Goal: Task Accomplishment & Management: Manage account settings

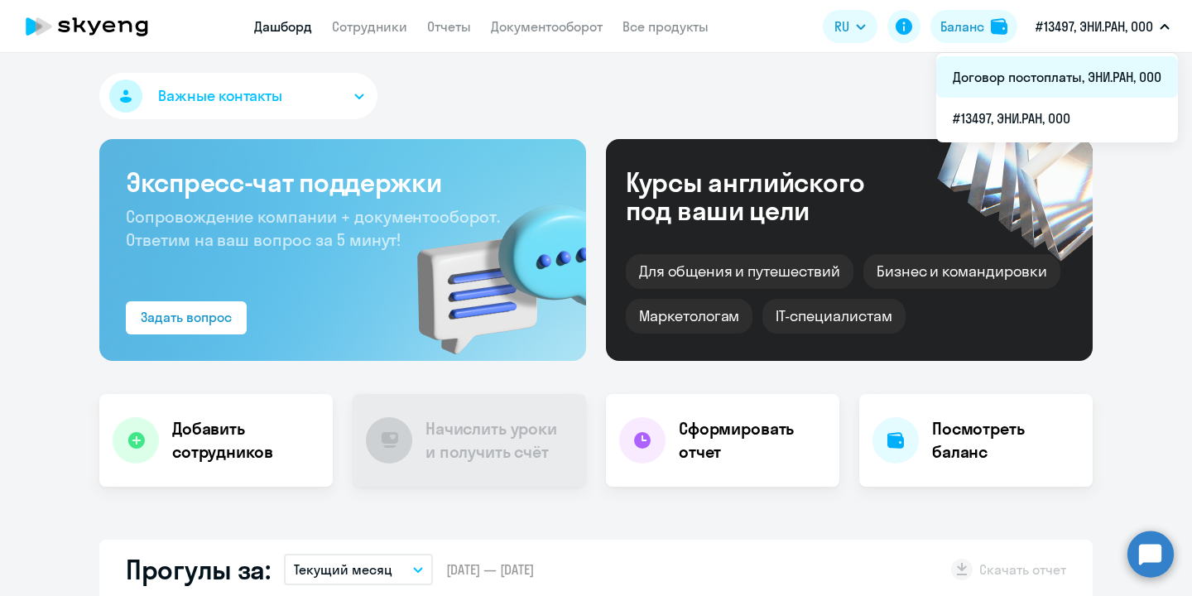
click at [1074, 70] on li "Договор постоплаты, ЭНИ.РАН, ООО" at bounding box center [1057, 76] width 242 height 41
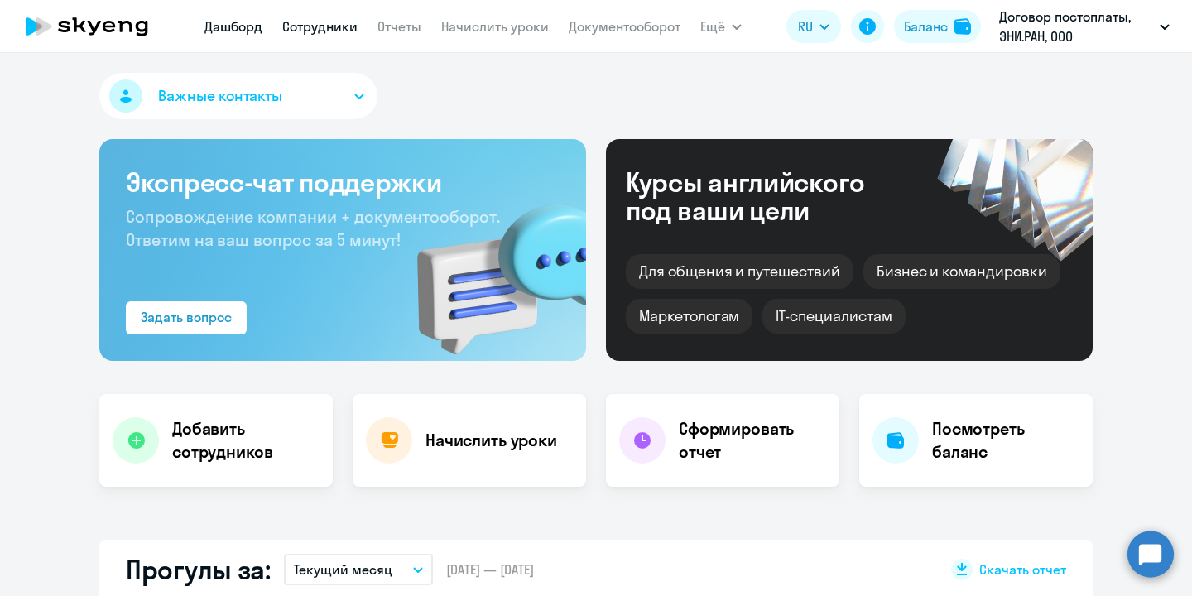
click at [341, 29] on link "Сотрудники" at bounding box center [319, 26] width 75 height 17
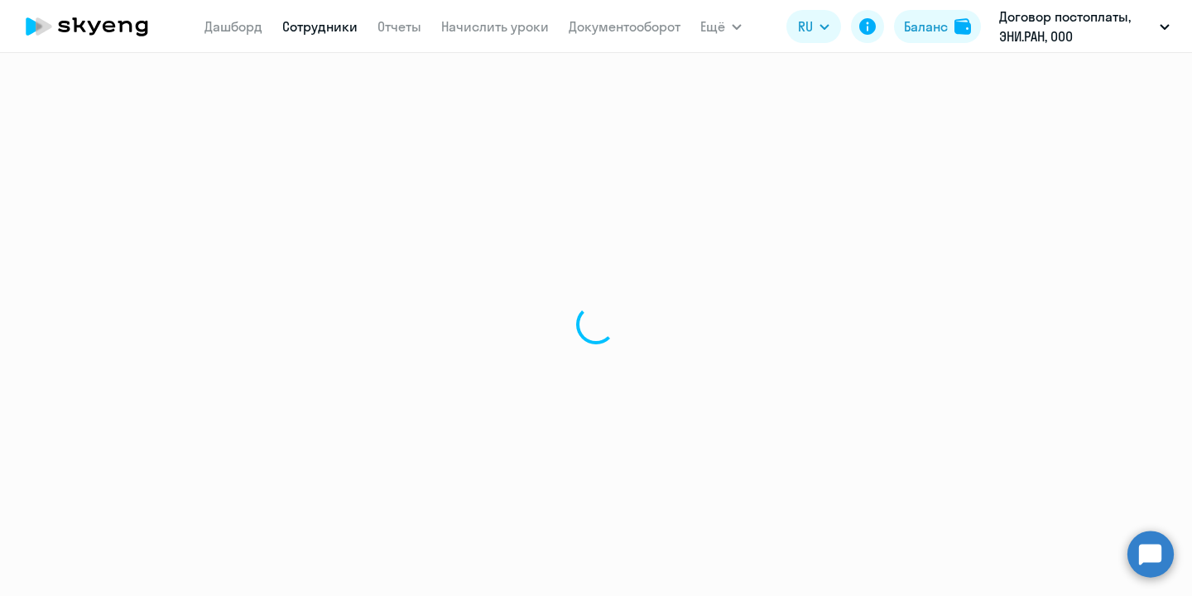
select select "30"
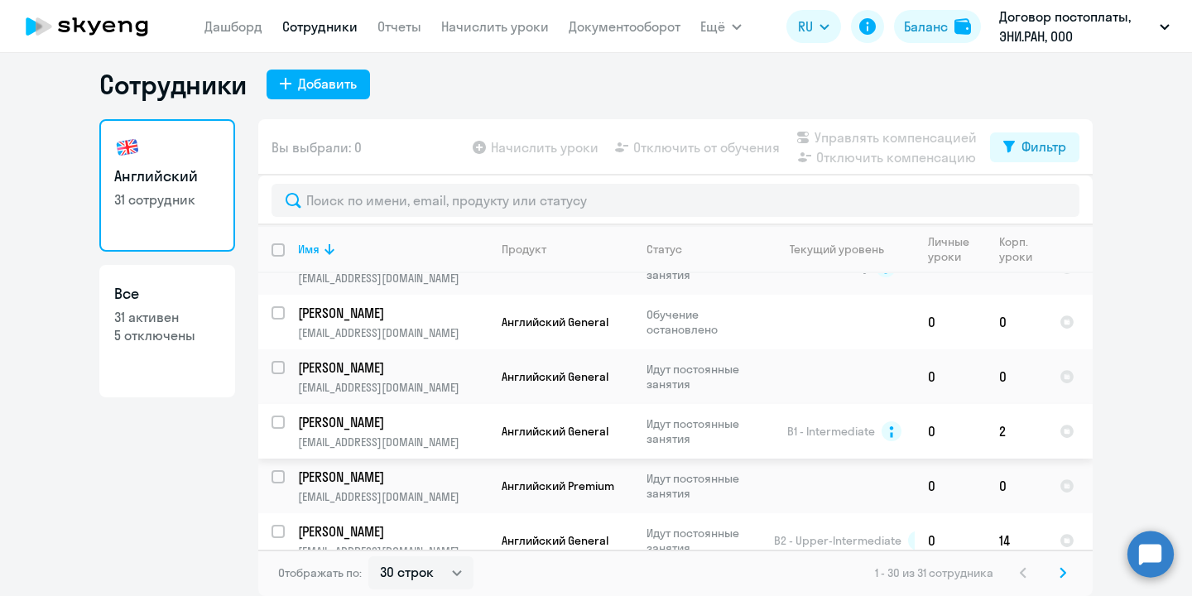
scroll to position [981, 0]
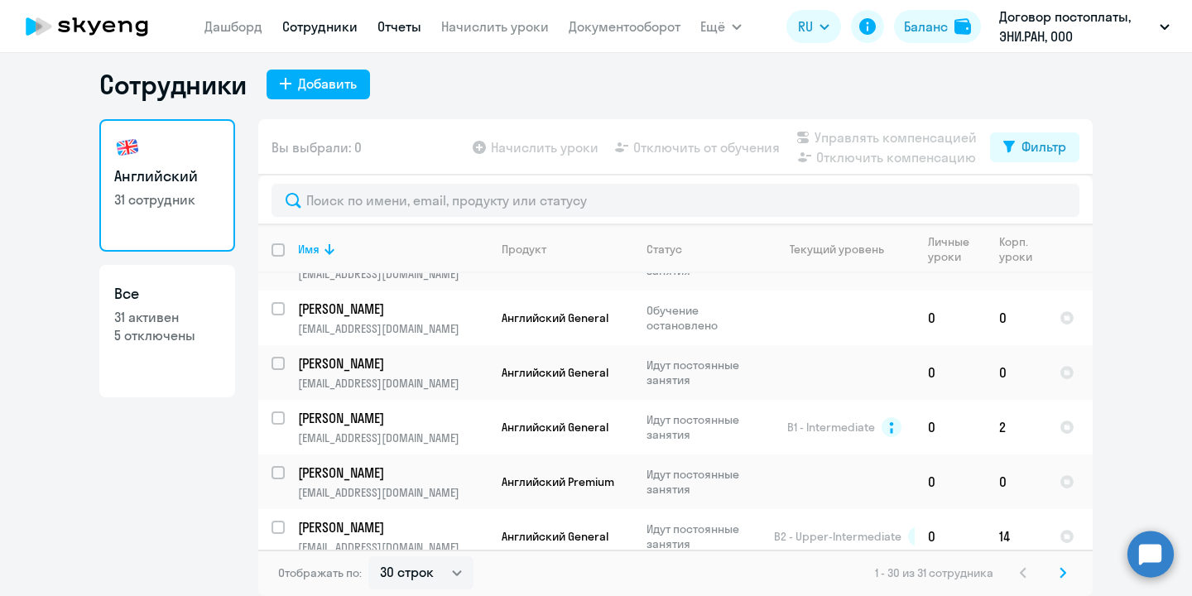
click at [405, 30] on link "Отчеты" at bounding box center [399, 26] width 44 height 17
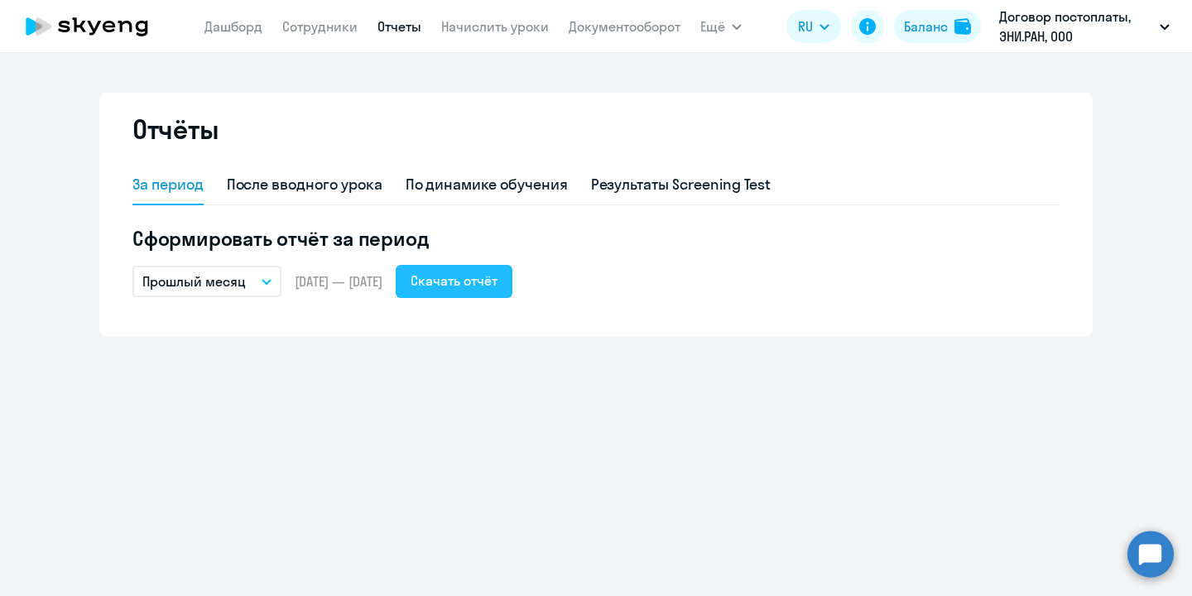
click at [489, 279] on div "Скачать отчёт" at bounding box center [454, 281] width 87 height 20
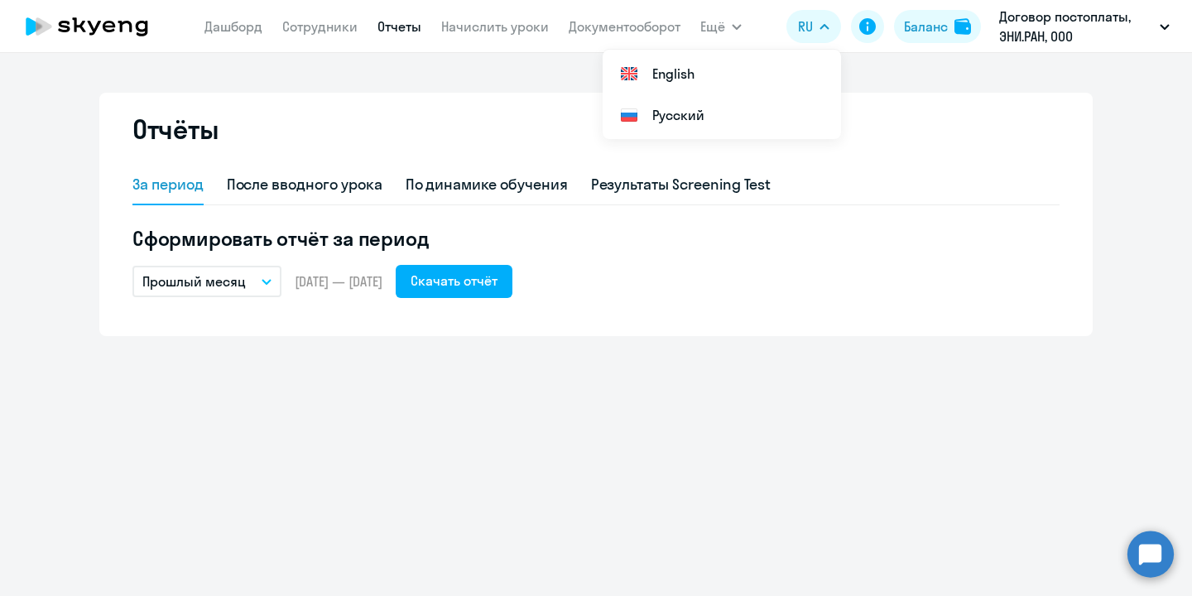
click at [665, 390] on div "Отчёты За период После вводного урока По динамике обучения Результаты Screening…" at bounding box center [596, 324] width 1192 height 543
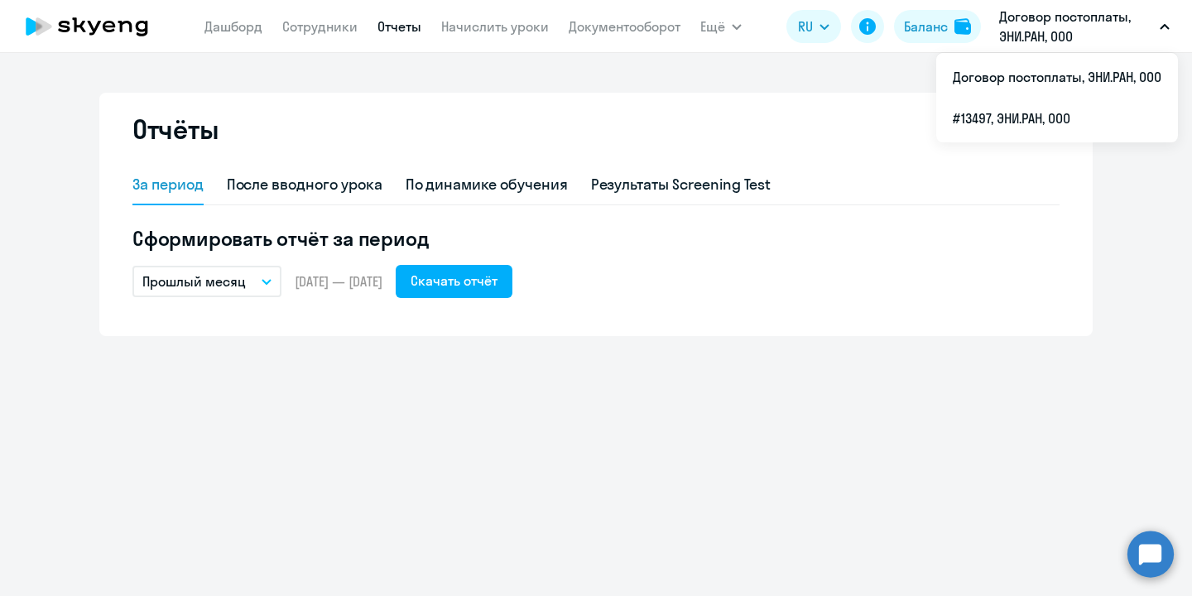
click at [311, 36] on app-menu-item-link "Сотрудники" at bounding box center [319, 27] width 75 height 21
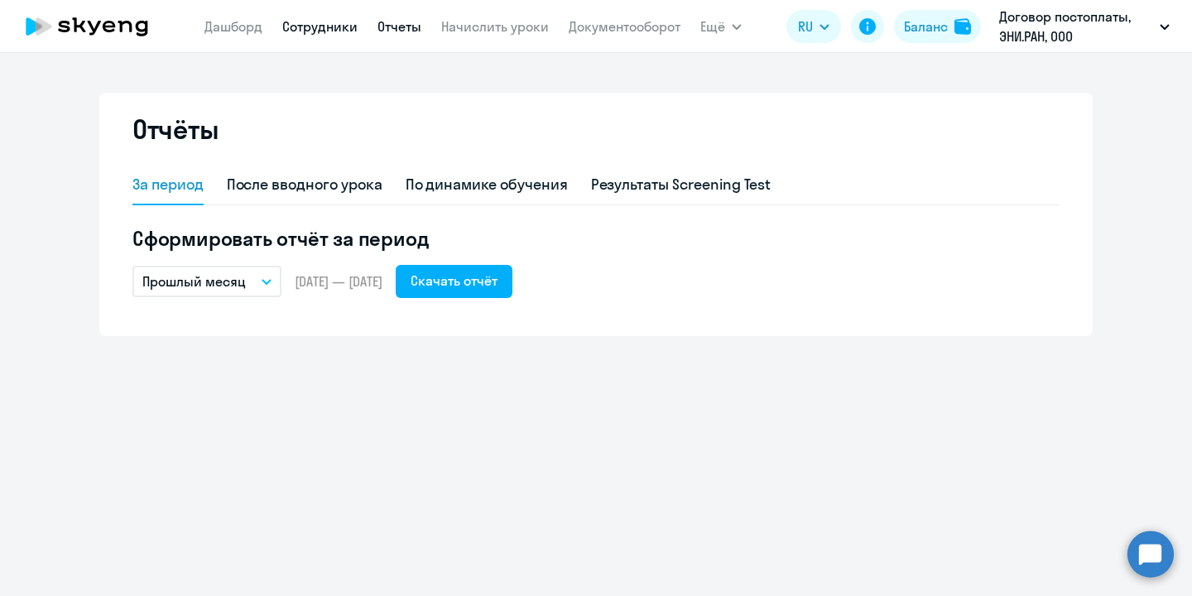
click at [330, 26] on link "Сотрудники" at bounding box center [319, 26] width 75 height 17
select select "30"
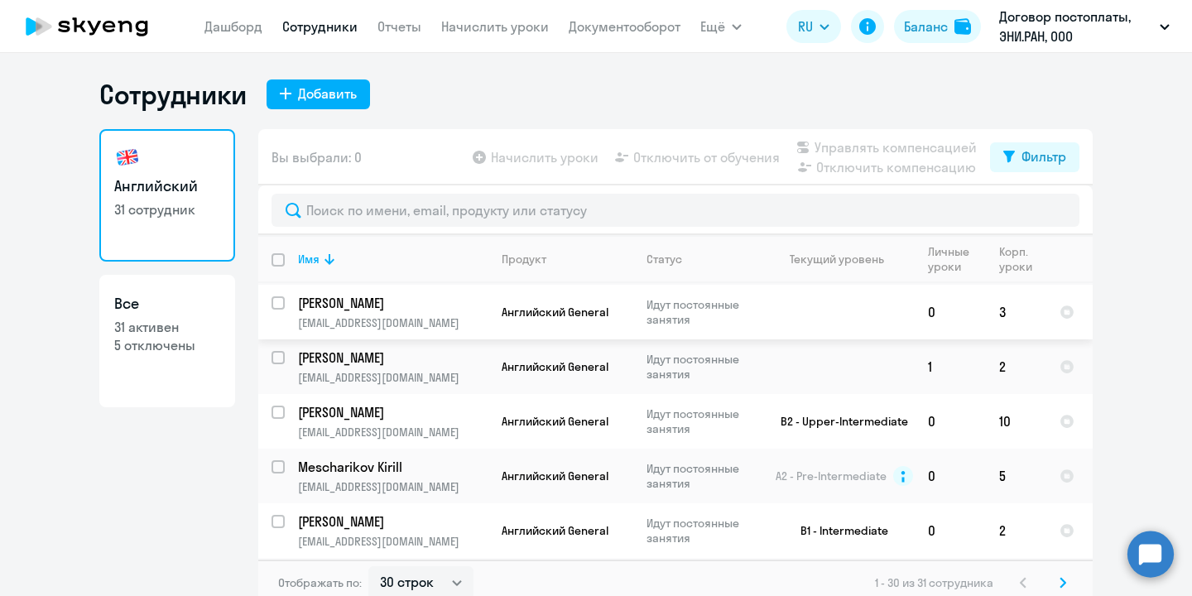
scroll to position [1350, 0]
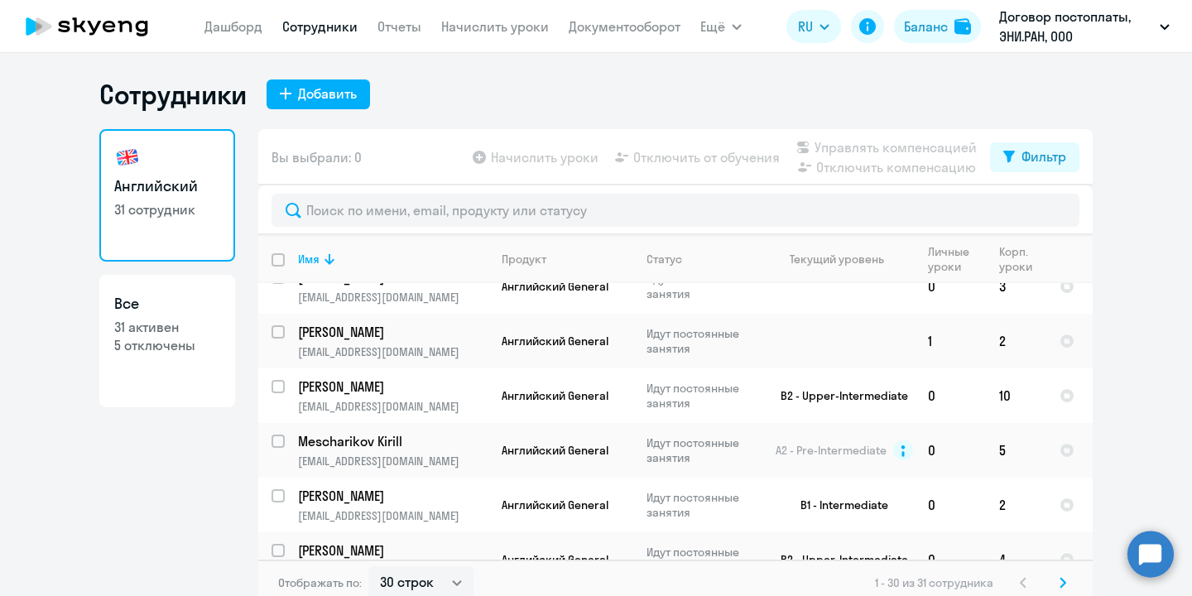
click at [1067, 584] on svg-icon at bounding box center [1063, 583] width 20 height 20
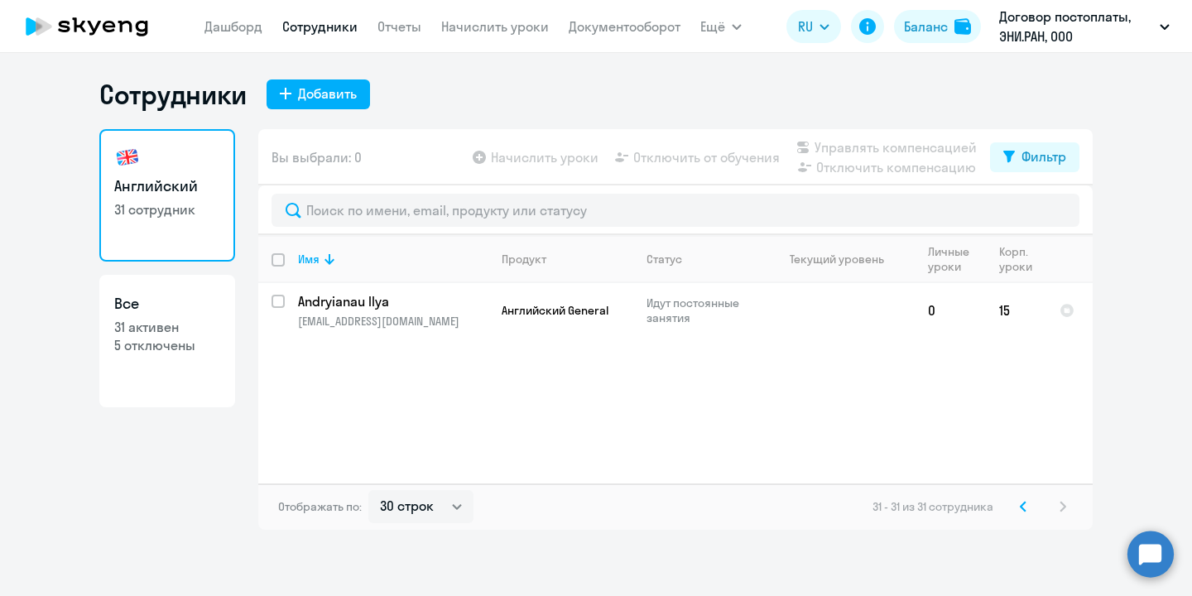
click at [1024, 507] on icon at bounding box center [1023, 507] width 7 height 12
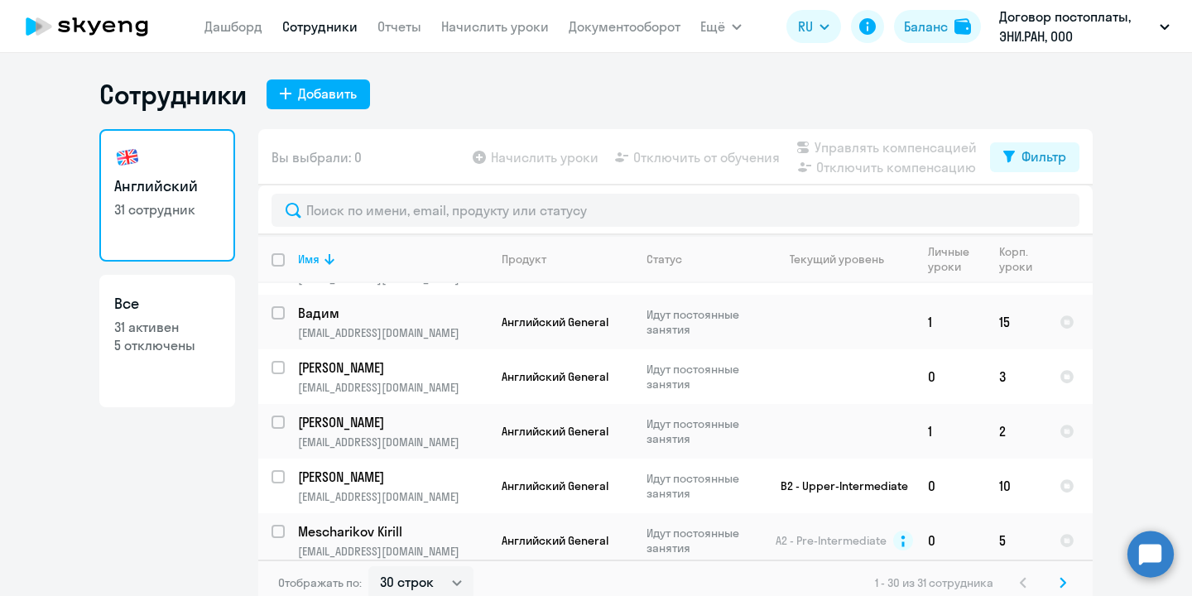
scroll to position [1350, 0]
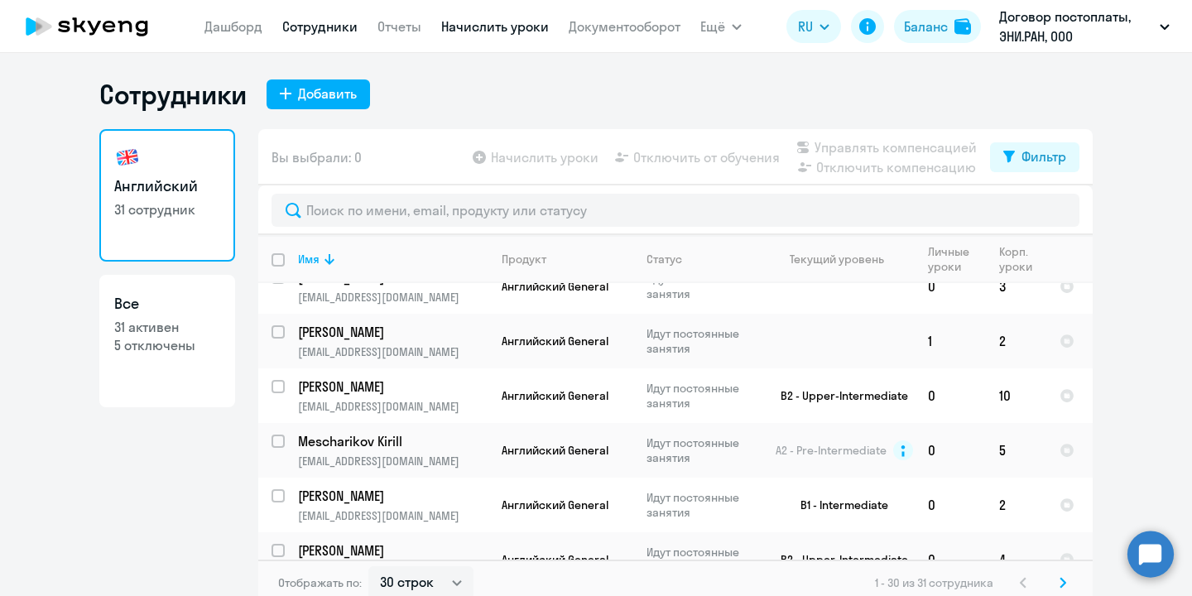
click at [469, 30] on link "Начислить уроки" at bounding box center [495, 26] width 108 height 17
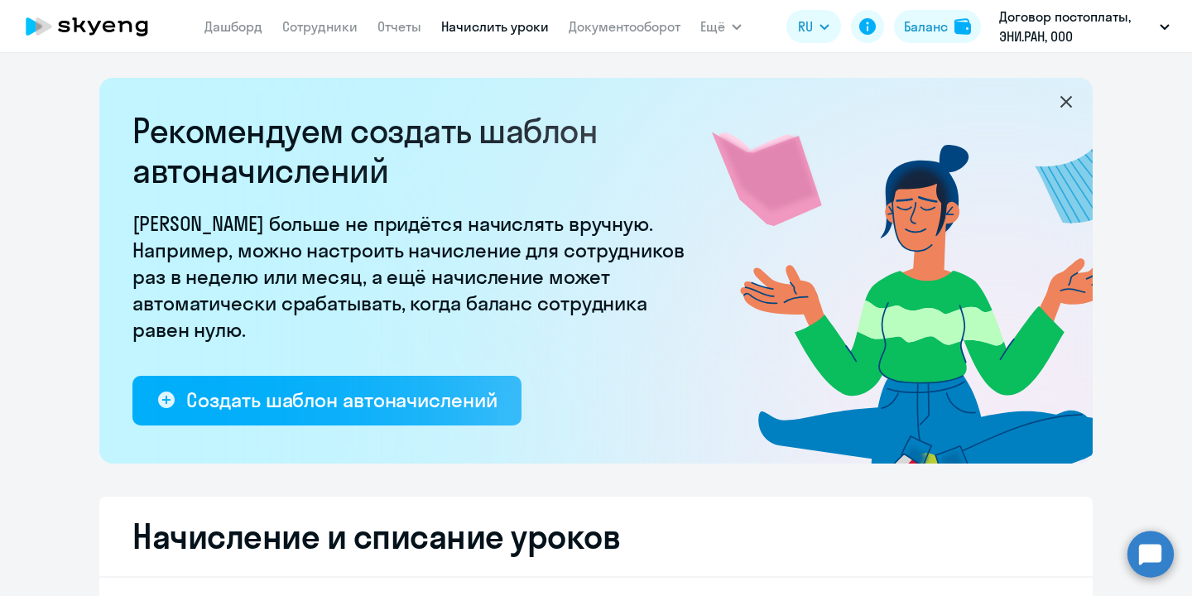
select select "10"
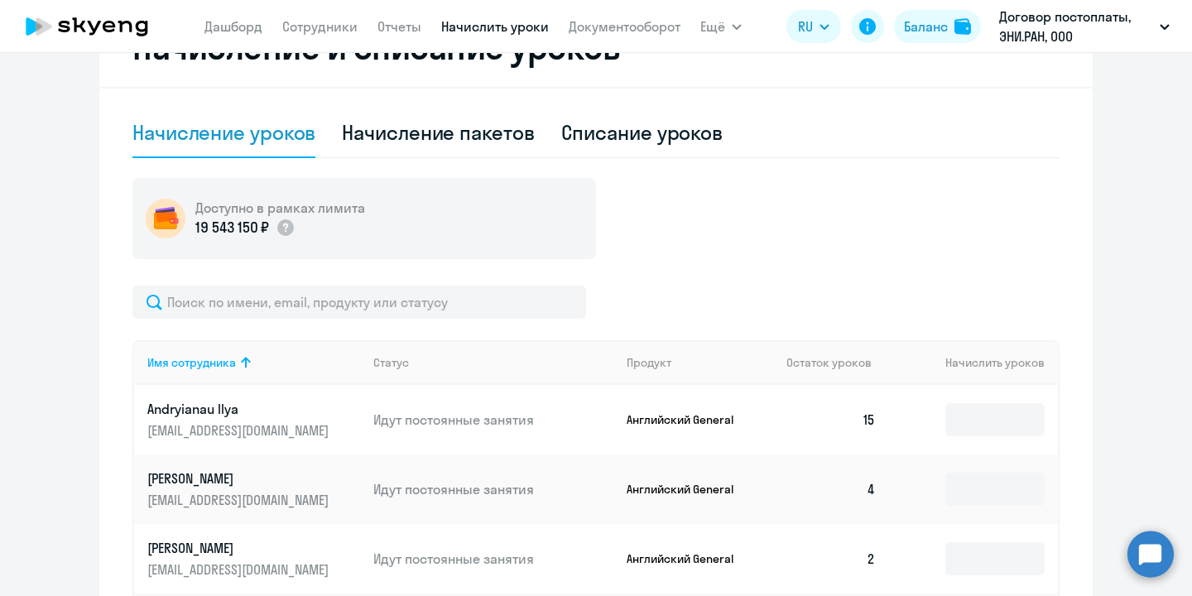
scroll to position [495, 0]
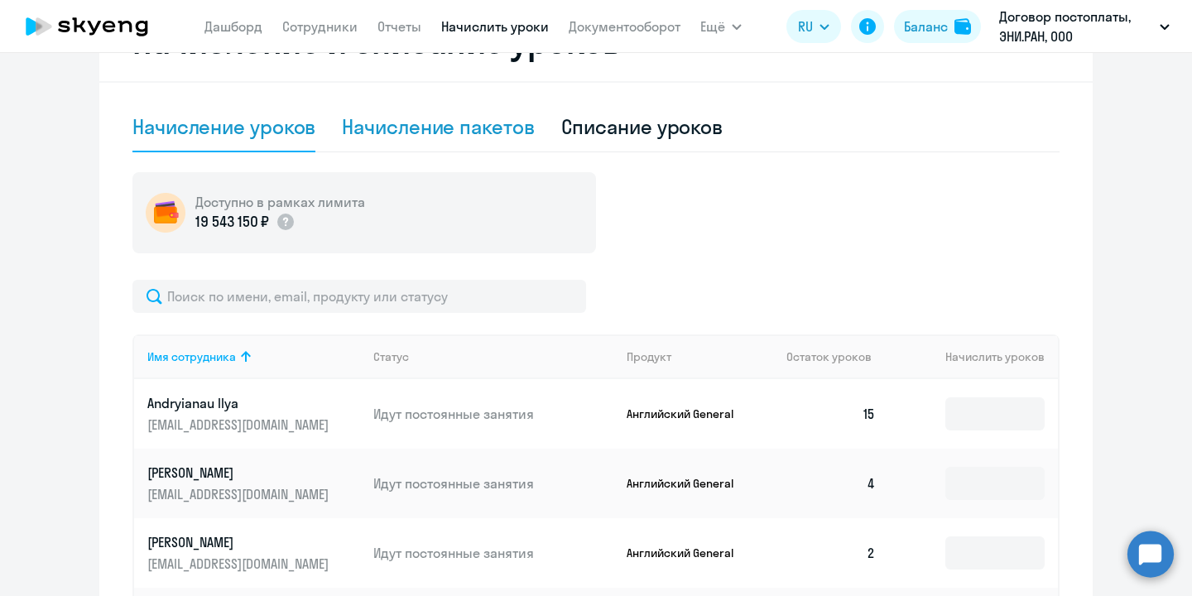
click at [466, 123] on div "Начисление пакетов" at bounding box center [438, 126] width 192 height 26
select select "10"
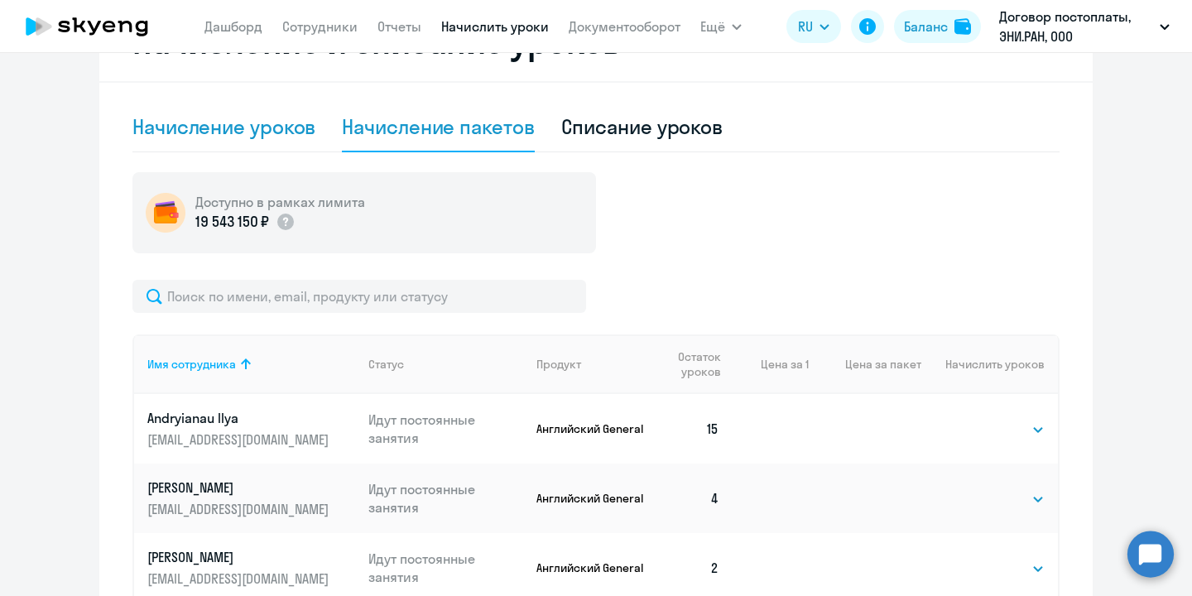
click at [264, 118] on div "Начисление уроков" at bounding box center [223, 126] width 183 height 26
select select "10"
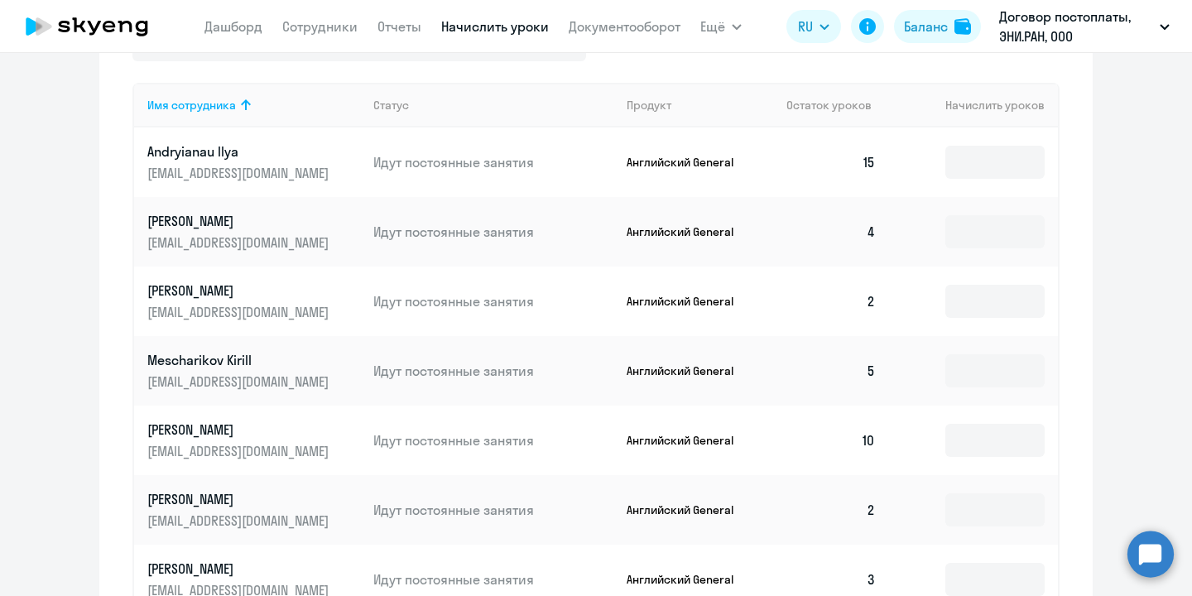
scroll to position [751, 0]
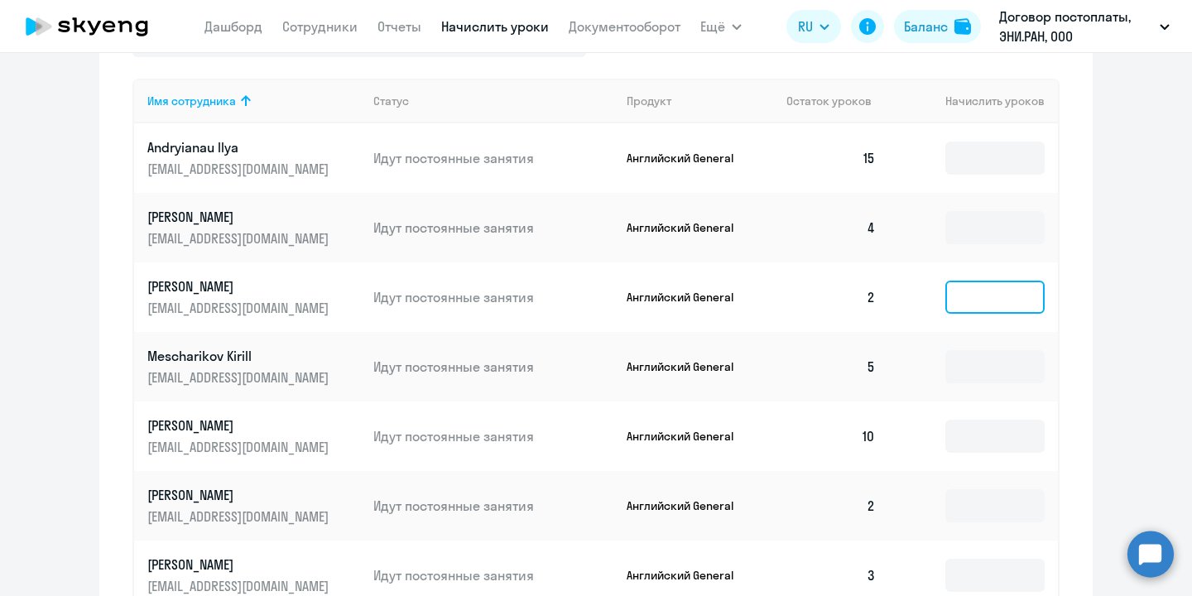
click at [973, 305] on input at bounding box center [994, 297] width 99 height 33
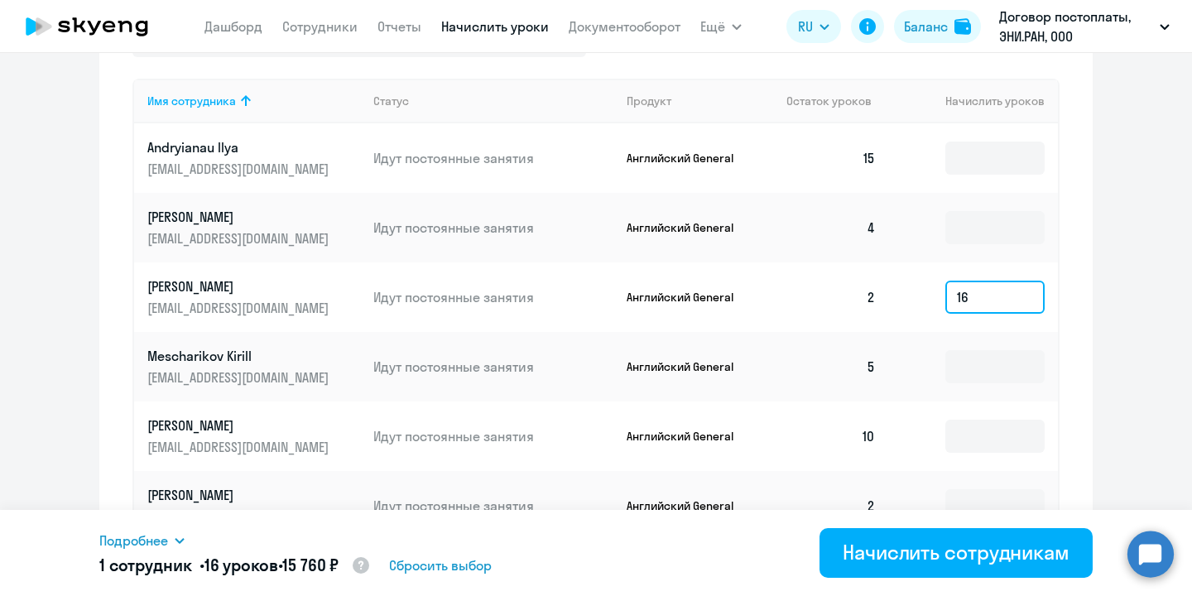
type input "16"
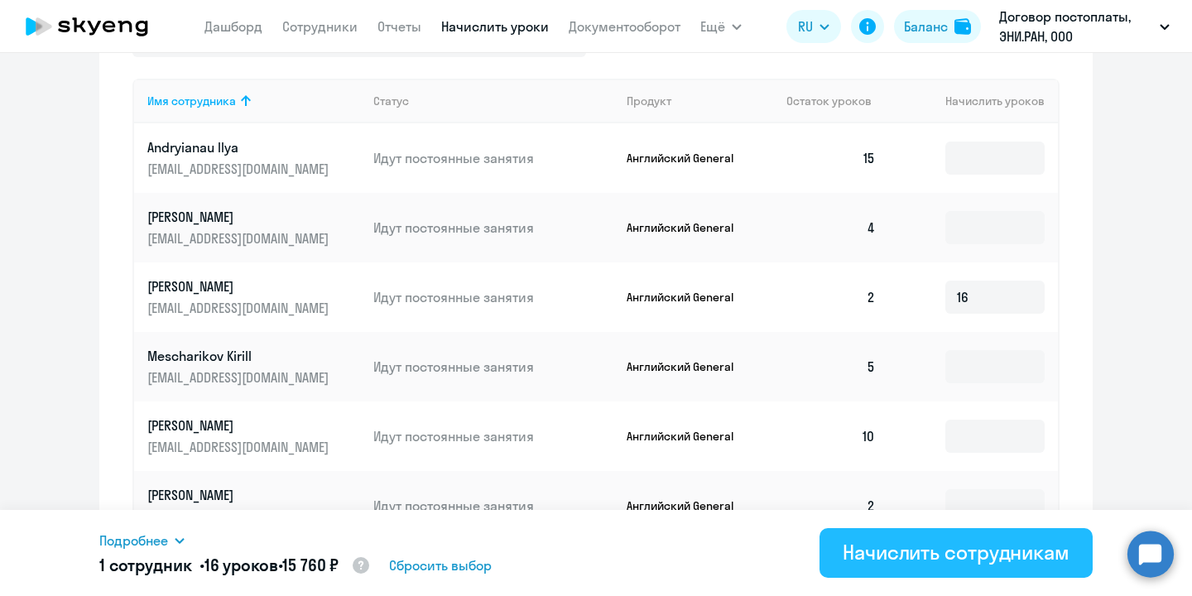
click at [957, 563] on div "Начислить сотрудникам" at bounding box center [956, 552] width 227 height 26
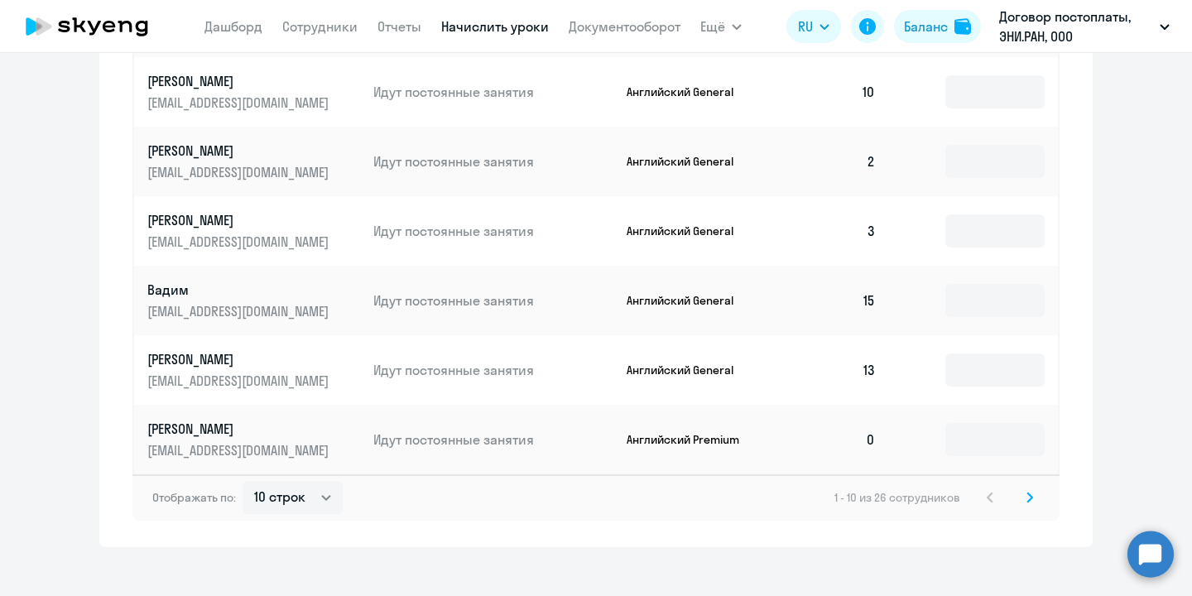
scroll to position [1111, 0]
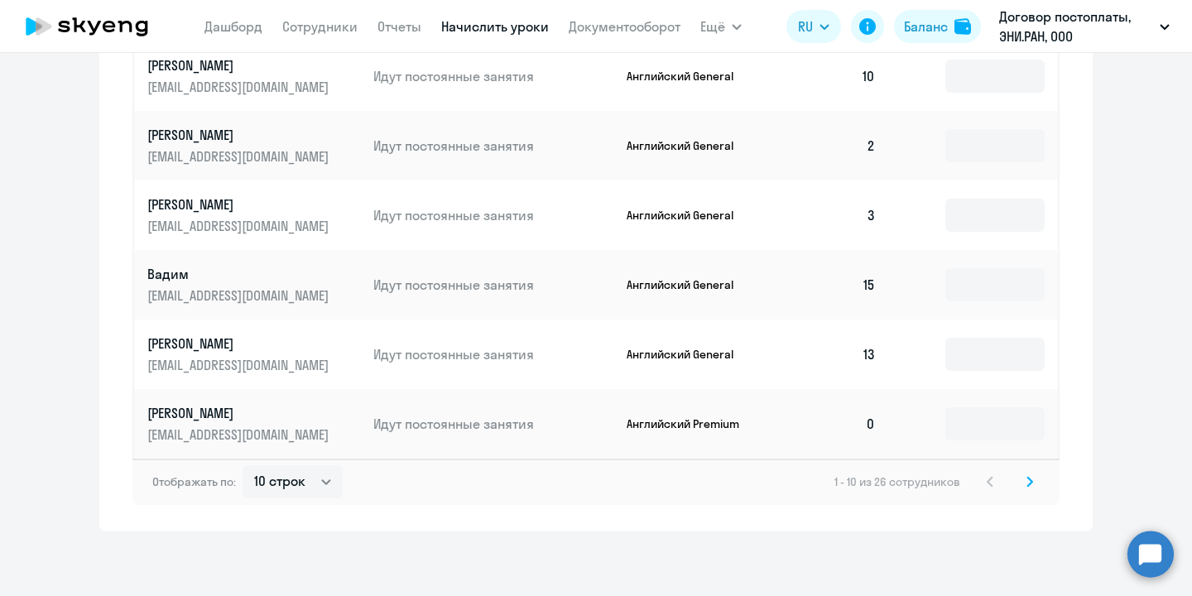
click at [1026, 482] on svg-icon at bounding box center [1030, 482] width 20 height 20
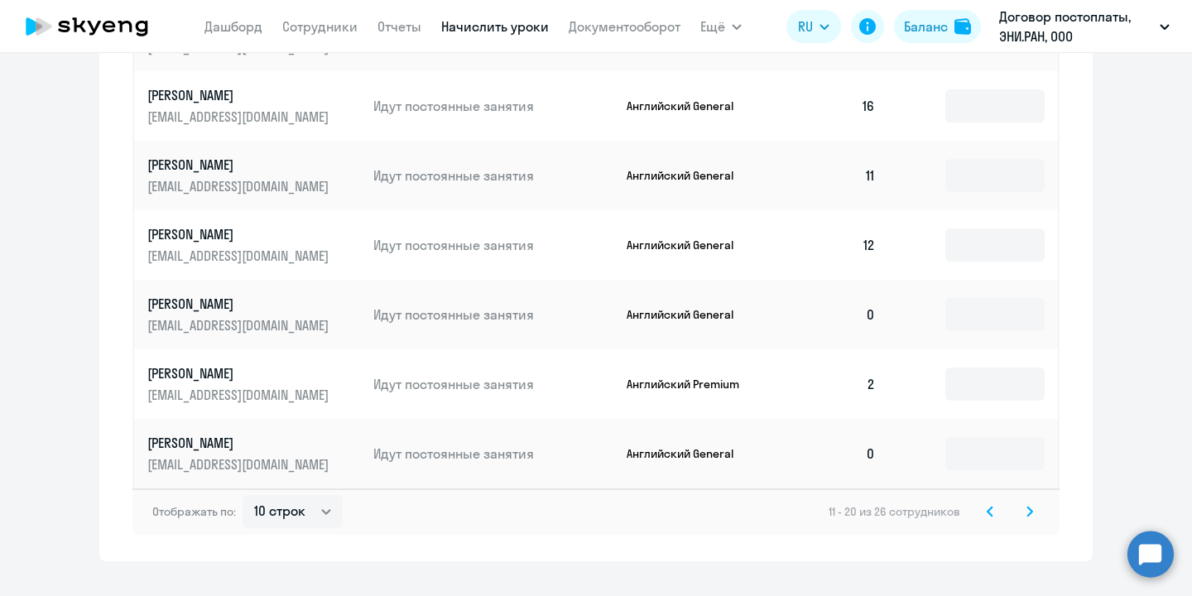
scroll to position [1112, 0]
